Goal: Task Accomplishment & Management: Manage account settings

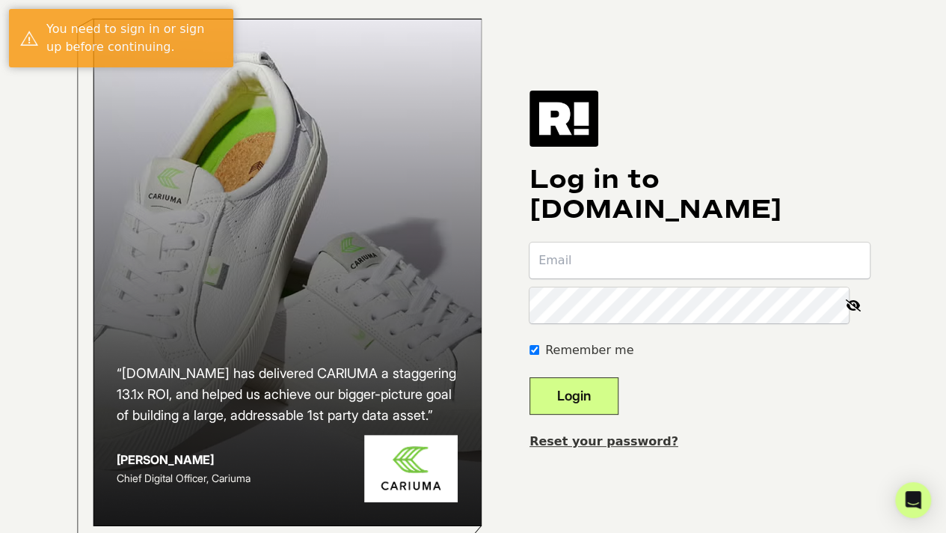
click at [702, 267] on input "email" at bounding box center [700, 260] width 340 height 36
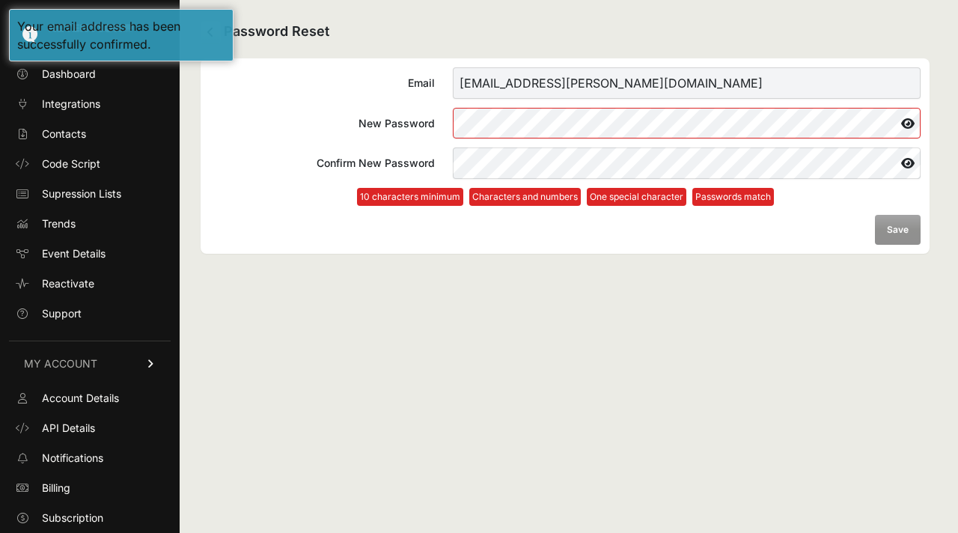
scroll to position [28, 0]
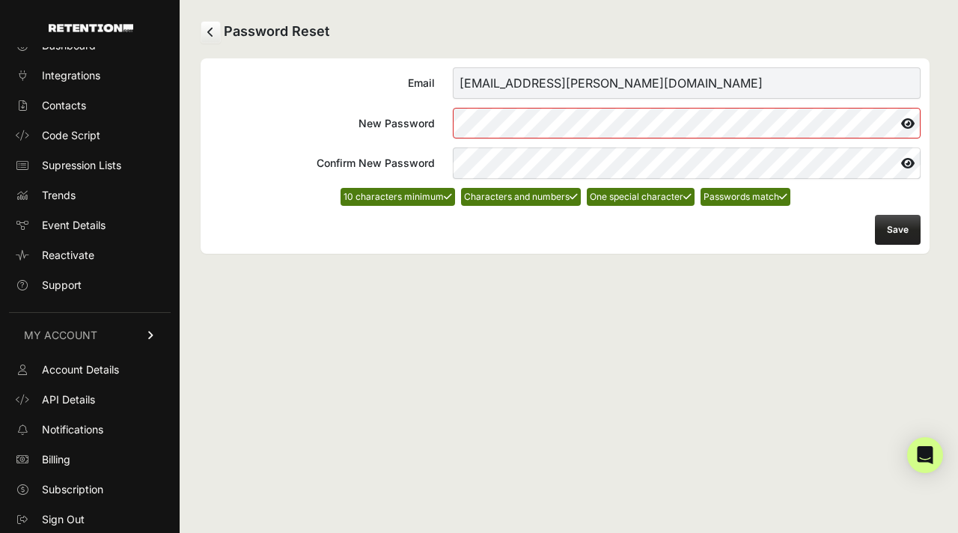
click at [895, 229] on button "Save" at bounding box center [898, 230] width 46 height 30
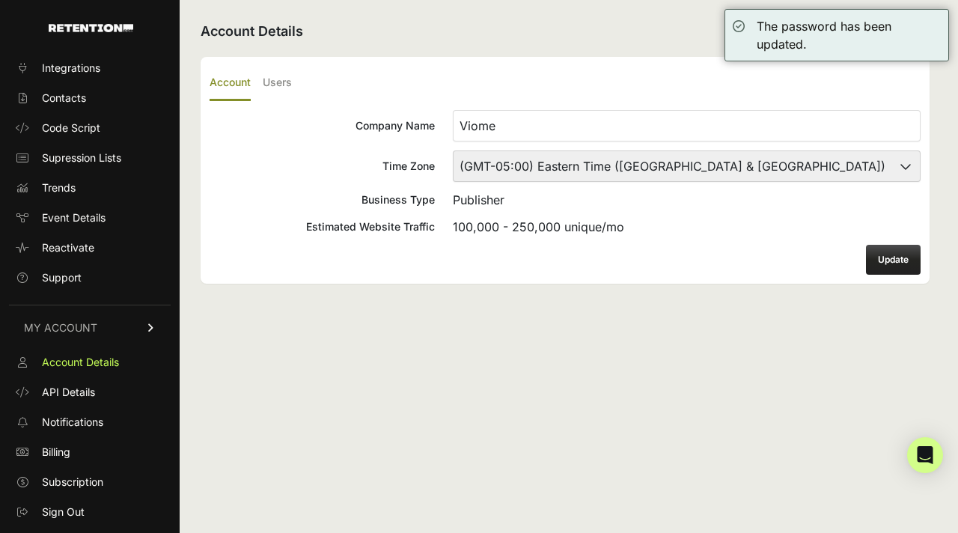
scroll to position [37, 0]
